Goal: Task Accomplishment & Management: Manage account settings

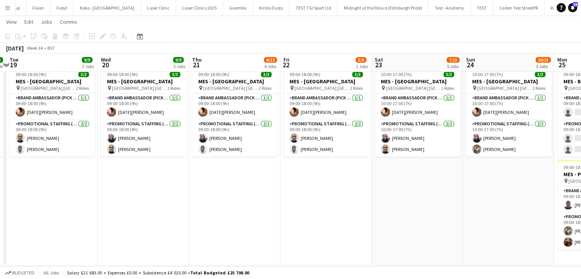
scroll to position [0, 174]
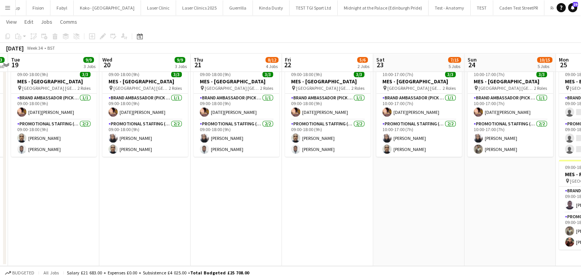
click at [5, 13] on button "Menu" at bounding box center [7, 7] width 15 height 15
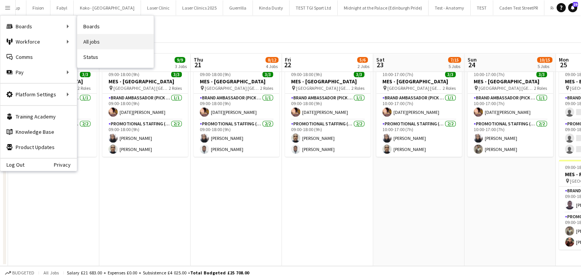
click at [87, 35] on link "All jobs" at bounding box center [115, 41] width 76 height 15
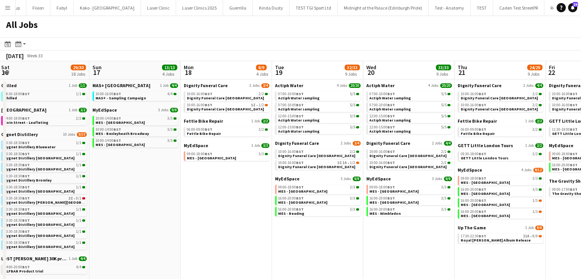
scroll to position [0, 276]
click at [205, 85] on span "Dignity Funeral Care" at bounding box center [205, 85] width 44 height 6
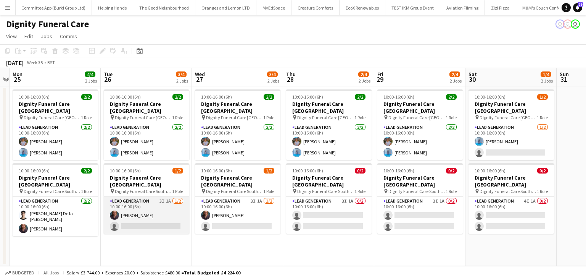
scroll to position [0, 287]
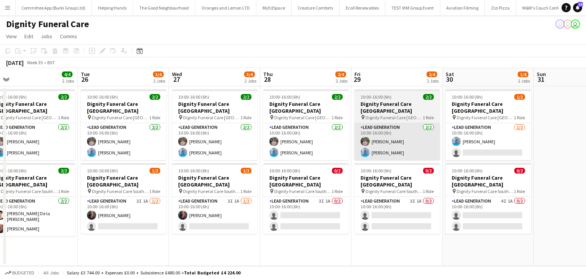
drag, startPoint x: 314, startPoint y: 210, endPoint x: 370, endPoint y: 151, distance: 81.3
click at [314, 210] on app-card-role "Lead Generation 3I 1A 0/2 10:00-16:00 (6h) single-neutral-actions single-neutra…" at bounding box center [306, 215] width 86 height 37
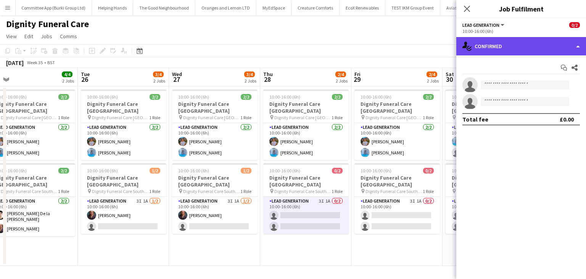
click at [524, 52] on div "single-neutral-actions-check-2 Confirmed" at bounding box center [522, 46] width 130 height 18
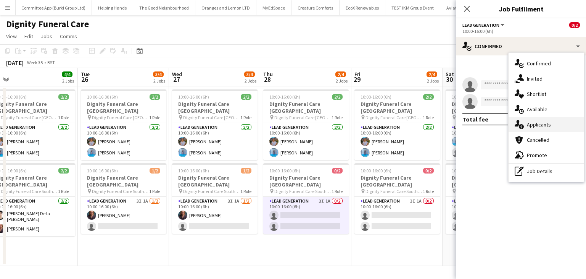
click at [536, 122] on div "single-neutral-actions-information Applicants" at bounding box center [547, 124] width 76 height 15
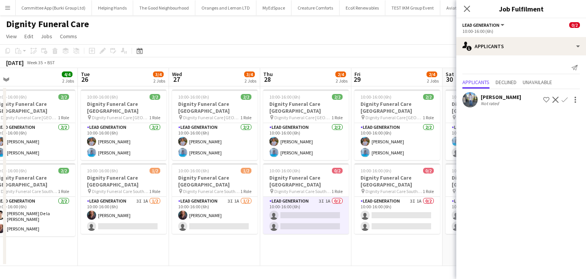
click at [466, 100] on app-user-avatar at bounding box center [470, 99] width 15 height 15
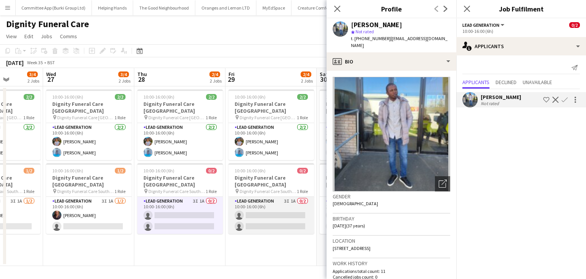
scroll to position [0, 236]
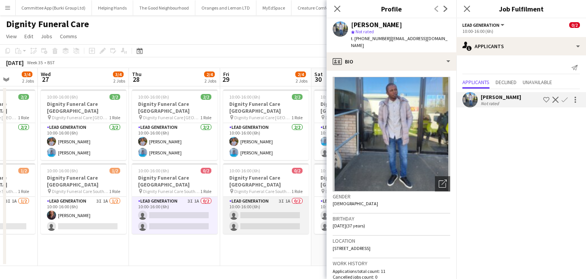
click at [268, 206] on app-card-role "Lead Generation 3I 1A 0/2 10:00-16:00 (6h) single-neutral-actions single-neutra…" at bounding box center [266, 215] width 86 height 37
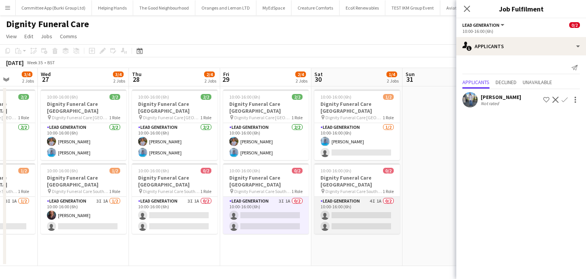
click at [345, 216] on app-card-role "Lead Generation 4I 1A 0/2 10:00-16:00 (6h) single-neutral-actions single-neutra…" at bounding box center [358, 215] width 86 height 37
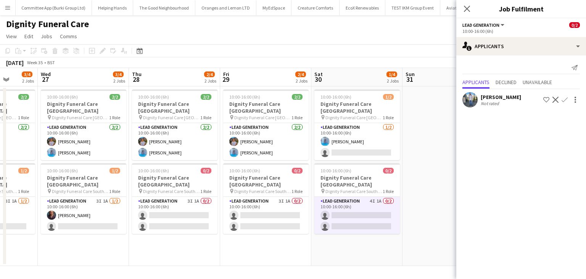
click at [467, 101] on app-user-avatar at bounding box center [470, 99] width 15 height 15
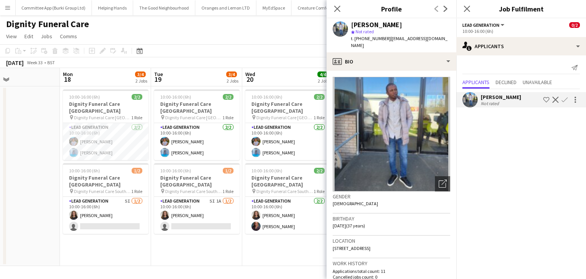
scroll to position [0, 208]
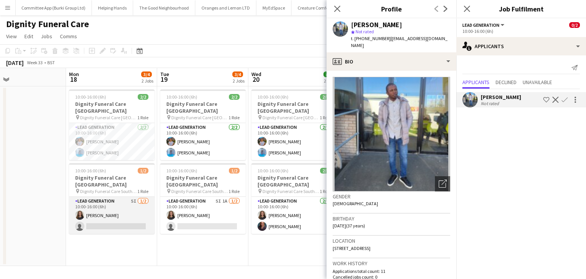
click at [119, 225] on app-card-role "Lead Generation 5I 1/2 10:00-16:00 (6h) Katie Mills single-neutral-actions" at bounding box center [112, 215] width 86 height 37
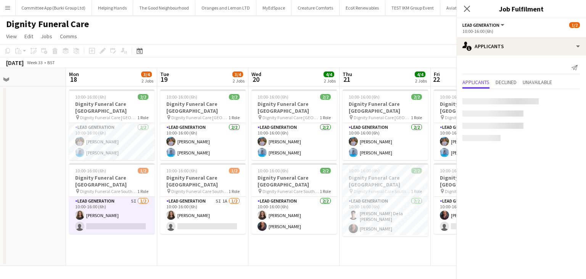
click at [119, 213] on app-card-role "Lead Generation 5I 1/2 10:00-16:00 (6h) Katie Mills single-neutral-actions" at bounding box center [112, 215] width 86 height 37
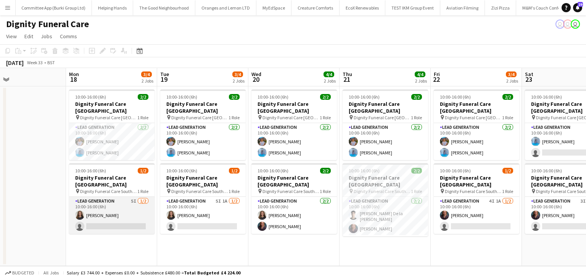
click at [121, 212] on app-card-role "Lead Generation 5I 1/2 10:00-16:00 (6h) Katie Mills single-neutral-actions" at bounding box center [112, 215] width 86 height 37
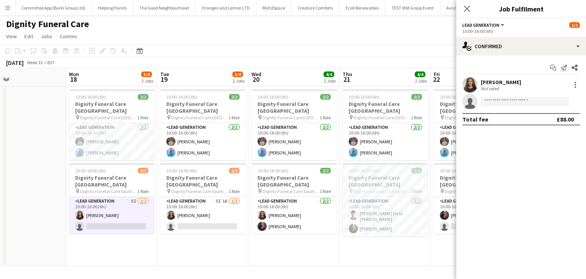
click at [546, 56] on div "Start chat Send notification Share Katie Mills Not rated single-neutral-actions…" at bounding box center [522, 93] width 130 height 76
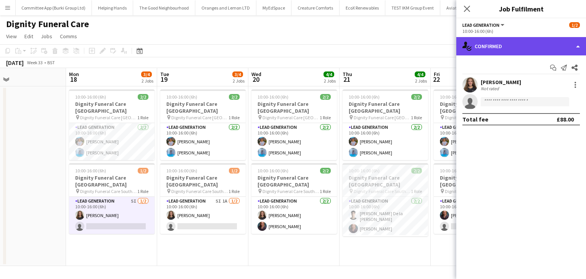
click at [538, 47] on div "single-neutral-actions-check-2 Confirmed" at bounding box center [522, 46] width 130 height 18
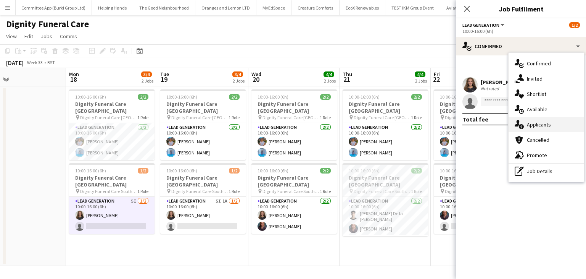
click at [548, 124] on div "single-neutral-actions-information Applicants" at bounding box center [547, 124] width 76 height 15
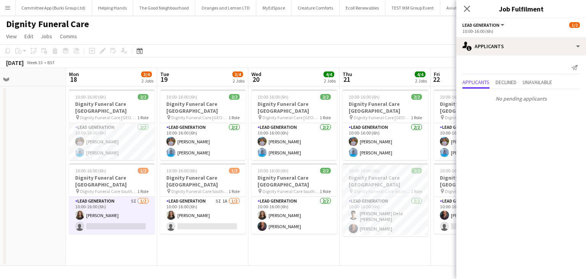
click at [192, 227] on app-date-cell "10:00-16:00 (6h) 2/2 Dignity Funeral Care Aberdeen pin Dignity Funeral Care Abe…" at bounding box center [202, 175] width 91 height 179
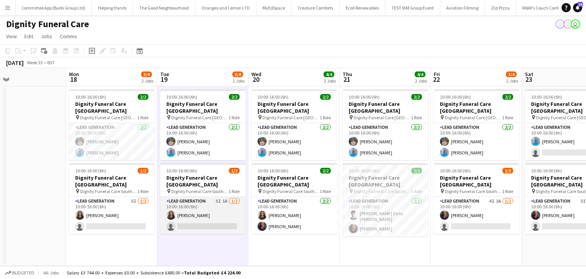
click at [189, 221] on app-card-role "Lead Generation 5I 1A 1/2 10:00-16:00 (6h) Katie Mills single-neutral-actions" at bounding box center [203, 215] width 86 height 37
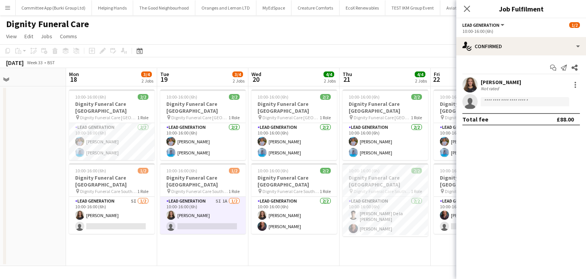
click at [480, 62] on div "Start chat Send notification Share" at bounding box center [522, 67] width 118 height 13
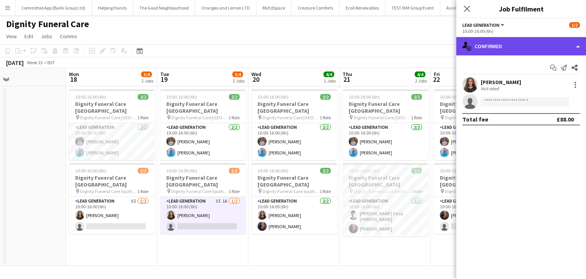
click at [485, 51] on div "single-neutral-actions-check-2 Confirmed" at bounding box center [522, 46] width 130 height 18
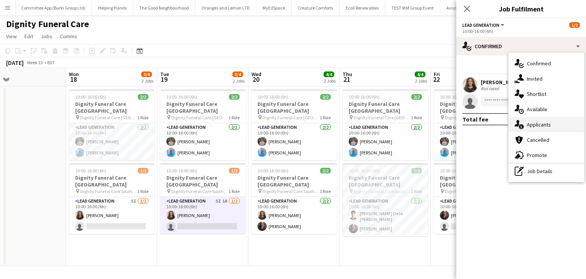
click at [524, 119] on div "single-neutral-actions-information Applicants" at bounding box center [547, 124] width 76 height 15
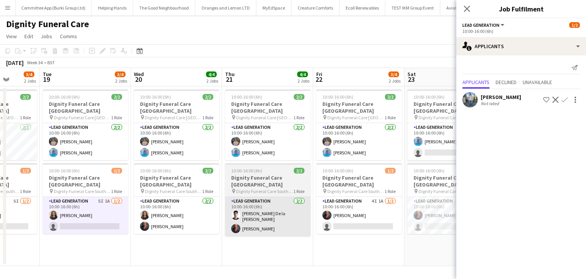
scroll to position [0, 326]
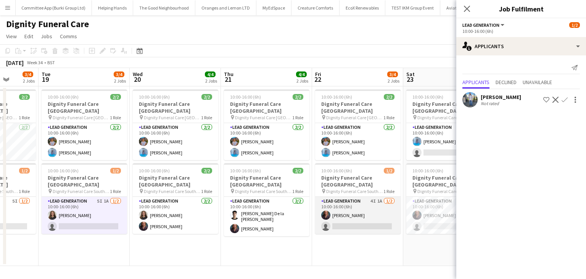
click at [354, 222] on app-card-role "Lead Generation 4I 1A 1/2 10:00-16:00 (6h) Nicole Cuthbert single-neutral-actio…" at bounding box center [358, 215] width 86 height 37
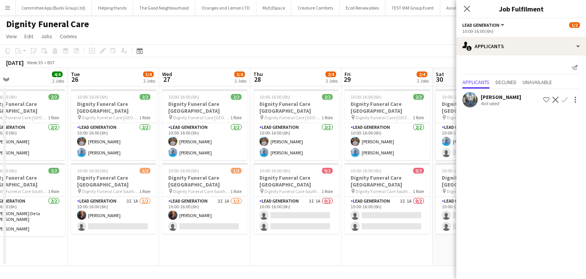
scroll to position [0, 301]
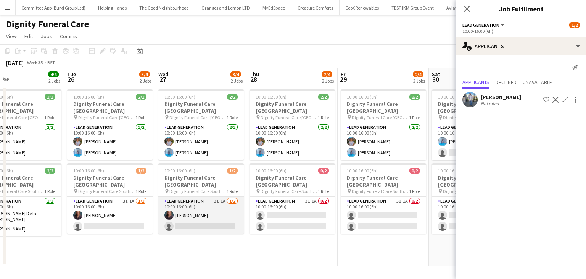
click at [220, 213] on app-card-role "Lead Generation 3I 1A 1/2 10:00-16:00 (6h) Nicole Cuthbert single-neutral-actio…" at bounding box center [201, 215] width 86 height 37
click at [278, 237] on app-date-cell "10:00-16:00 (6h) 2/2 Dignity Funeral Care Aberdeen pin Dignity Funeral Care Abe…" at bounding box center [292, 175] width 91 height 179
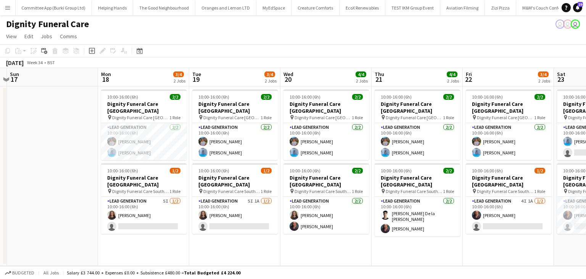
scroll to position [0, 173]
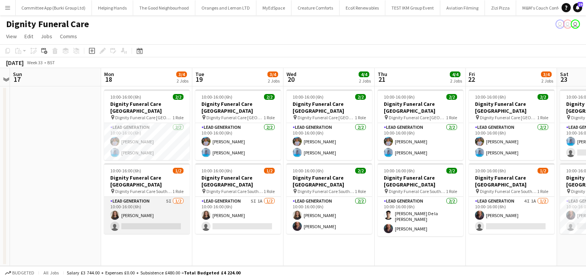
click at [166, 217] on app-card-role "Lead Generation 5I 1/2 10:00-16:00 (6h) Katie Mills single-neutral-actions" at bounding box center [147, 215] width 86 height 37
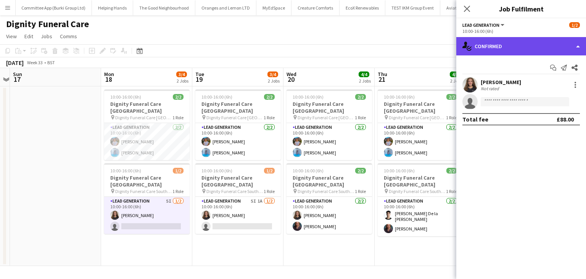
click at [499, 43] on div "single-neutral-actions-check-2 Confirmed" at bounding box center [522, 46] width 130 height 18
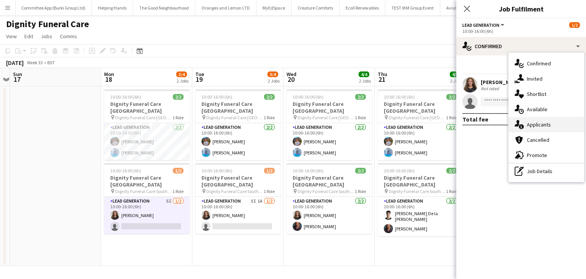
click at [535, 123] on div "single-neutral-actions-information Applicants" at bounding box center [547, 124] width 76 height 15
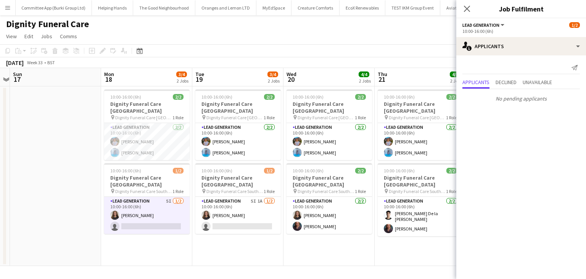
click at [157, 213] on app-card-role "Lead Generation 5I 1/2 10:00-16:00 (6h) Katie Mills single-neutral-actions" at bounding box center [147, 215] width 86 height 37
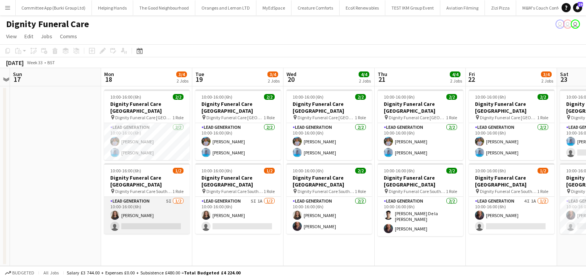
click at [157, 213] on app-card-role "Lead Generation 5I 1/2 10:00-16:00 (6h) Katie Mills single-neutral-actions" at bounding box center [147, 215] width 86 height 37
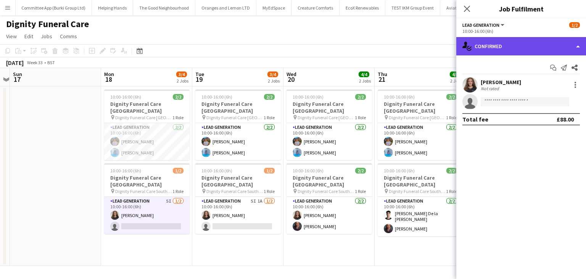
click at [504, 44] on div "single-neutral-actions-check-2 Confirmed" at bounding box center [522, 46] width 130 height 18
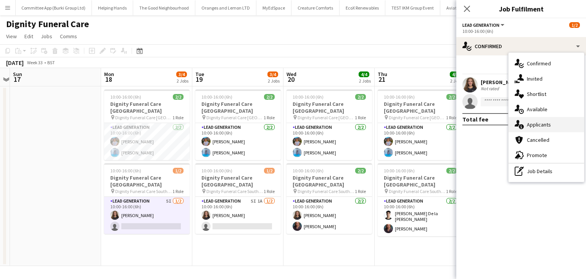
click at [553, 121] on div "single-neutral-actions-information Applicants" at bounding box center [547, 124] width 76 height 15
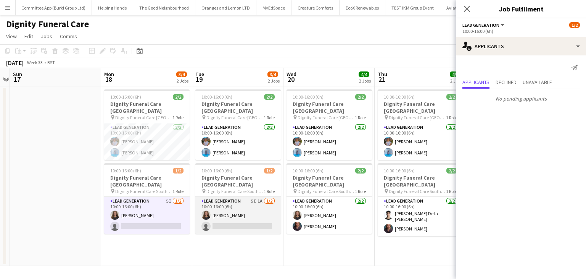
click at [213, 216] on app-card-role "Lead Generation 5I 1A 1/2 10:00-16:00 (6h) Katie Mills single-neutral-actions" at bounding box center [238, 215] width 86 height 37
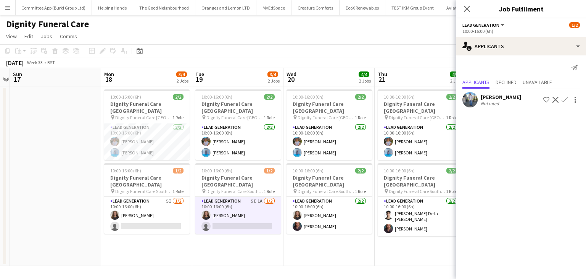
scroll to position [0, 226]
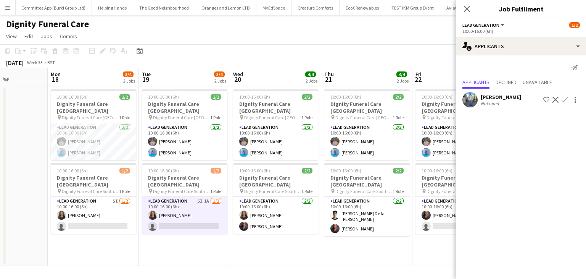
click at [468, 102] on app-user-avatar at bounding box center [470, 99] width 15 height 15
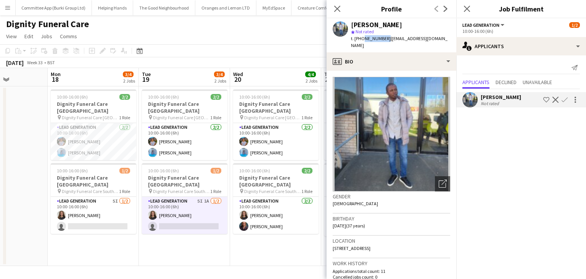
drag, startPoint x: 384, startPoint y: 38, endPoint x: 362, endPoint y: 38, distance: 22.9
click at [362, 38] on span "t. +447539276920" at bounding box center [371, 39] width 40 height 6
copy span "7539276920"
click at [226, 251] on app-date-cell "10:00-16:00 (6h) 2/2 Dignity Funeral Care Aberdeen pin Dignity Funeral Care Abe…" at bounding box center [184, 175] width 91 height 179
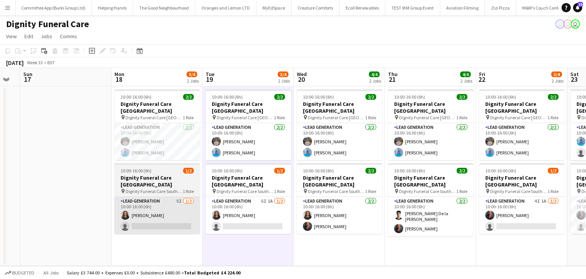
scroll to position [0, 162]
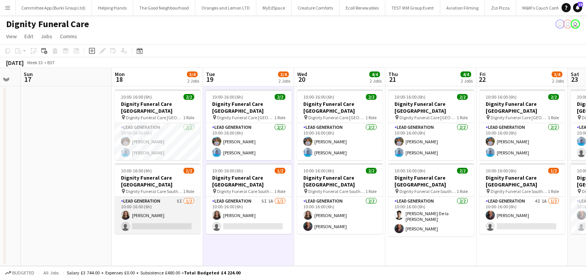
click at [147, 219] on app-card-role "Lead Generation 5I 1/2 10:00-16:00 (6h) Katie Mills single-neutral-actions" at bounding box center [158, 215] width 86 height 37
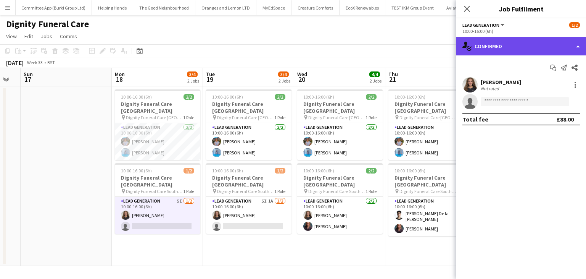
click at [501, 44] on div "single-neutral-actions-check-2 Confirmed" at bounding box center [522, 46] width 130 height 18
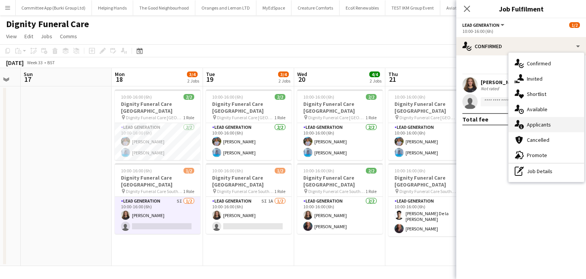
click at [545, 123] on div "single-neutral-actions-information Applicants" at bounding box center [547, 124] width 76 height 15
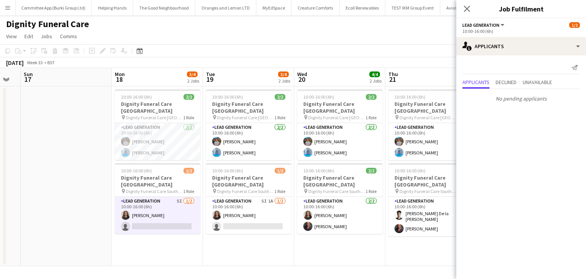
click at [245, 230] on app-date-cell "10:00-16:00 (6h) 2/2 Dignity Funeral Care Aberdeen pin Dignity Funeral Care Abe…" at bounding box center [248, 175] width 91 height 179
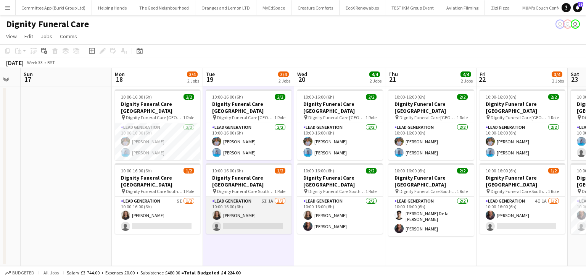
click at [244, 225] on app-card-role "Lead Generation 5I 1A 1/2 10:00-16:00 (6h) Katie Mills single-neutral-actions" at bounding box center [249, 215] width 86 height 37
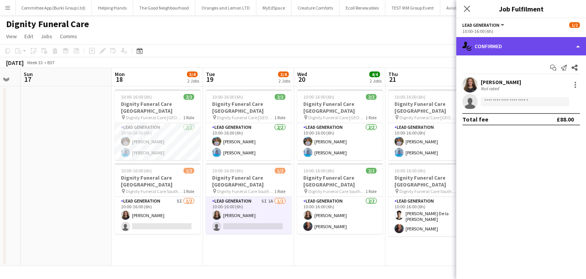
click at [506, 49] on div "single-neutral-actions-check-2 Confirmed" at bounding box center [522, 46] width 130 height 18
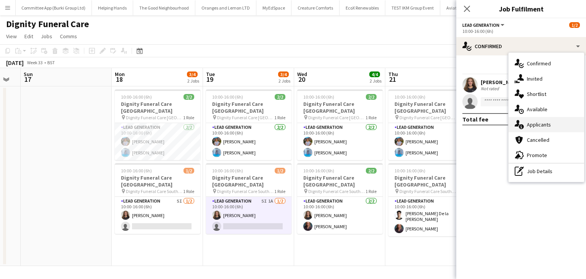
click at [538, 126] on div "single-neutral-actions-information Applicants" at bounding box center [547, 124] width 76 height 15
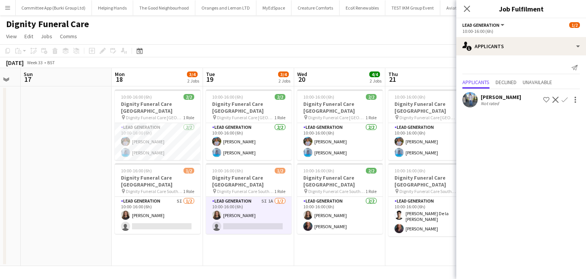
click at [473, 104] on app-user-avatar at bounding box center [470, 99] width 15 height 15
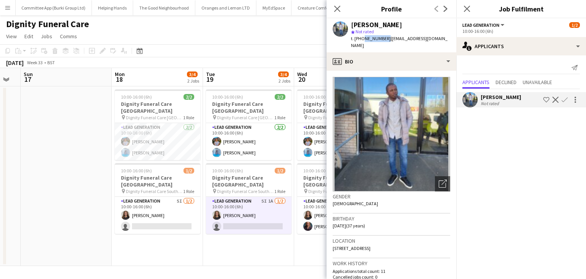
drag, startPoint x: 383, startPoint y: 38, endPoint x: 361, endPoint y: 39, distance: 22.5
click at [361, 39] on span "t. +447539276920" at bounding box center [371, 39] width 40 height 6
copy span "7539276920"
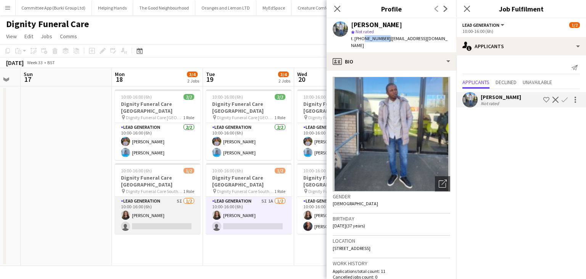
click at [170, 221] on app-card-role "Lead Generation 5I 1/2 10:00-16:00 (6h) Katie Mills single-neutral-actions" at bounding box center [158, 215] width 86 height 37
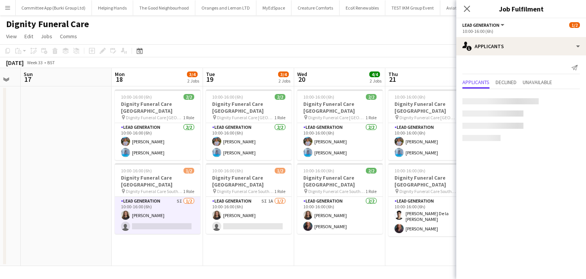
click at [170, 221] on app-card-role "Lead Generation 5I 1/2 10:00-16:00 (6h) Katie Mills single-neutral-actions" at bounding box center [158, 215] width 86 height 37
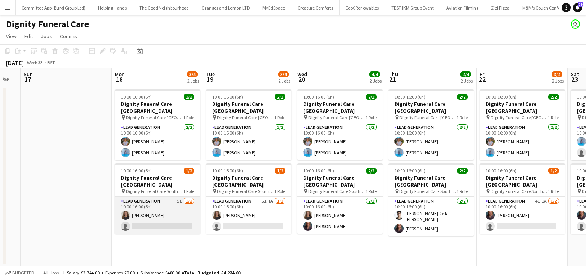
click at [173, 219] on app-card-role "Lead Generation 5I 1/2 10:00-16:00 (6h) Katie Mills single-neutral-actions" at bounding box center [158, 215] width 86 height 37
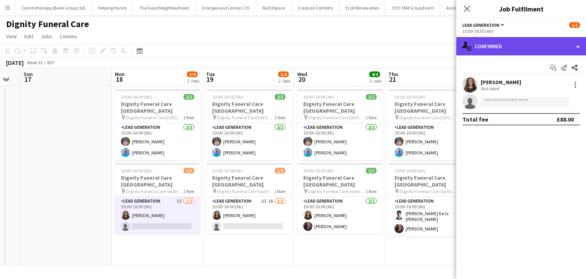
click at [505, 52] on div "single-neutral-actions-check-2 Confirmed" at bounding box center [522, 46] width 130 height 18
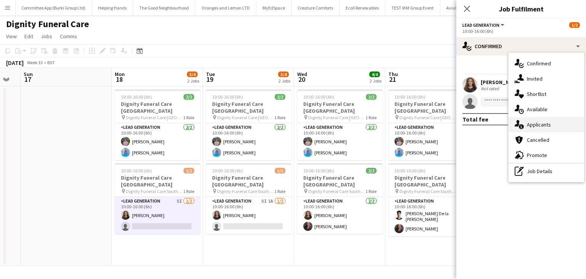
click at [527, 121] on div "single-neutral-actions-information Applicants" at bounding box center [547, 124] width 76 height 15
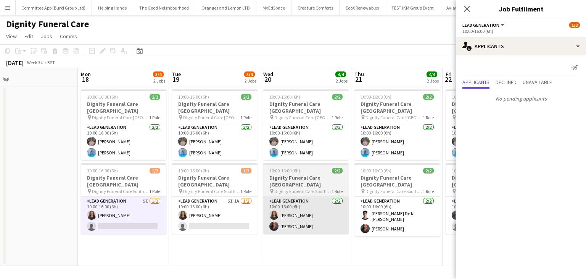
scroll to position [0, 193]
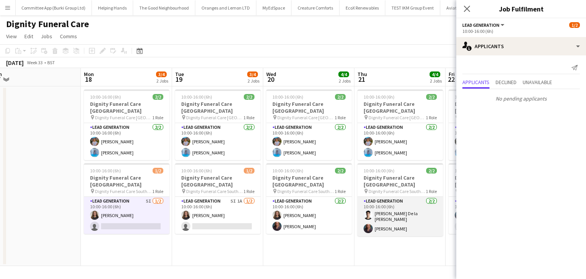
click at [388, 210] on app-card-role "Lead Generation 2/2 10:00-16:00 (6h) Adrian De la Rosa Sanchez Nicole Cuthbert" at bounding box center [401, 216] width 86 height 39
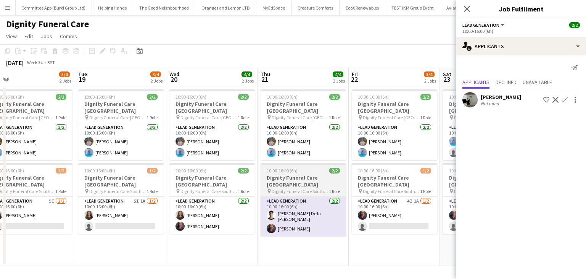
scroll to position [0, 290]
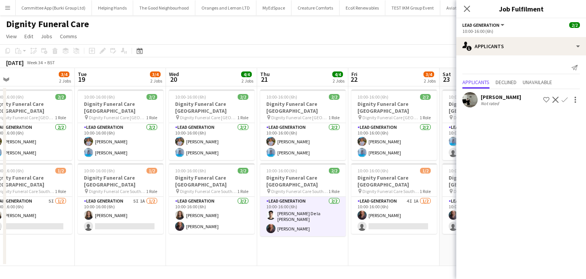
click at [306, 205] on app-card-role "Lead Generation 2/2 10:00-16:00 (6h) Adrian De la Rosa Sanchez Nicole Cuthbert" at bounding box center [303, 216] width 86 height 39
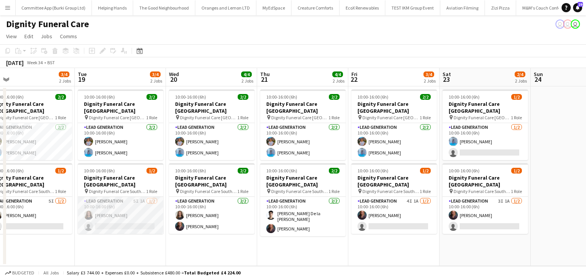
click at [130, 217] on app-card-role "Lead Generation 5I 1A 1/2 10:00-16:00 (6h) Katie Mills single-neutral-actions" at bounding box center [121, 215] width 86 height 37
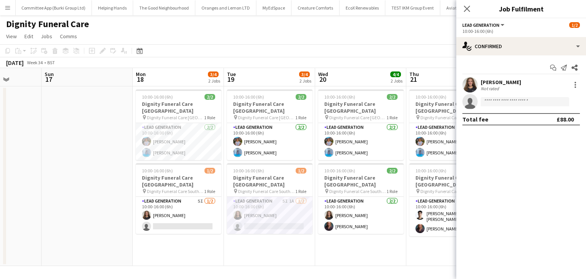
scroll to position [0, 232]
